Goal: Check status: Check status

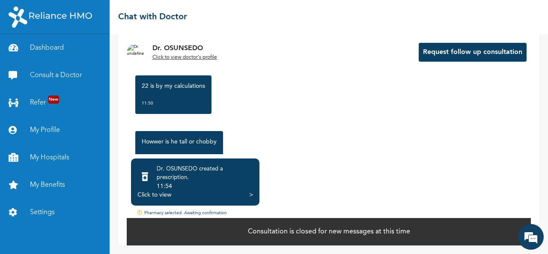
scroll to position [651, 0]
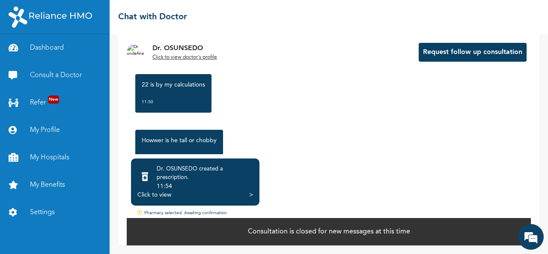
click at [166, 195] on div "Click to view" at bounding box center [154, 194] width 34 height 9
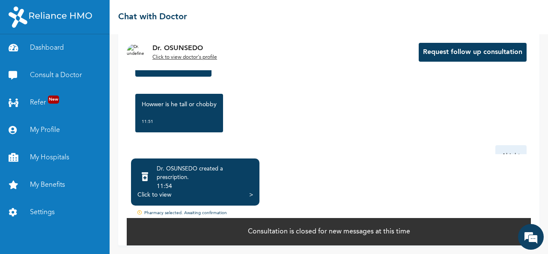
scroll to position [702, 0]
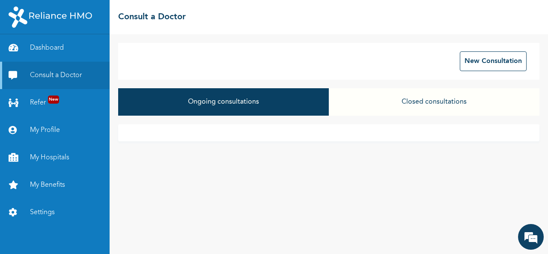
click at [413, 104] on button "Closed consultations" at bounding box center [434, 101] width 211 height 27
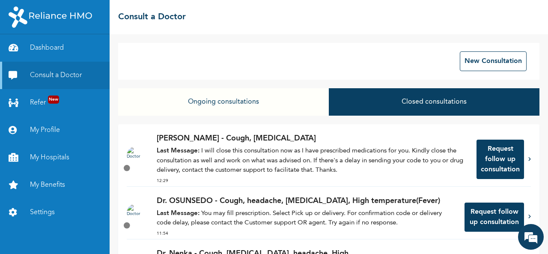
click at [356, 201] on p "Dr. OSUNSEDO - Cough, headache, [MEDICAL_DATA], High temperature(Fever)" at bounding box center [306, 201] width 299 height 12
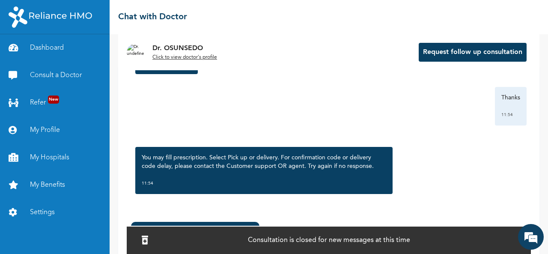
scroll to position [77, 0]
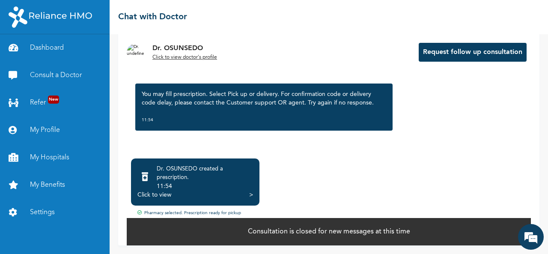
click at [159, 196] on div "Click to view" at bounding box center [154, 194] width 34 height 9
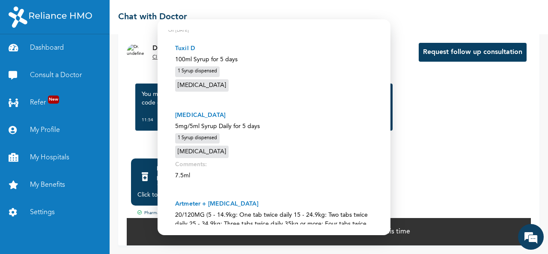
scroll to position [0, 0]
